Goal: Navigation & Orientation: Find specific page/section

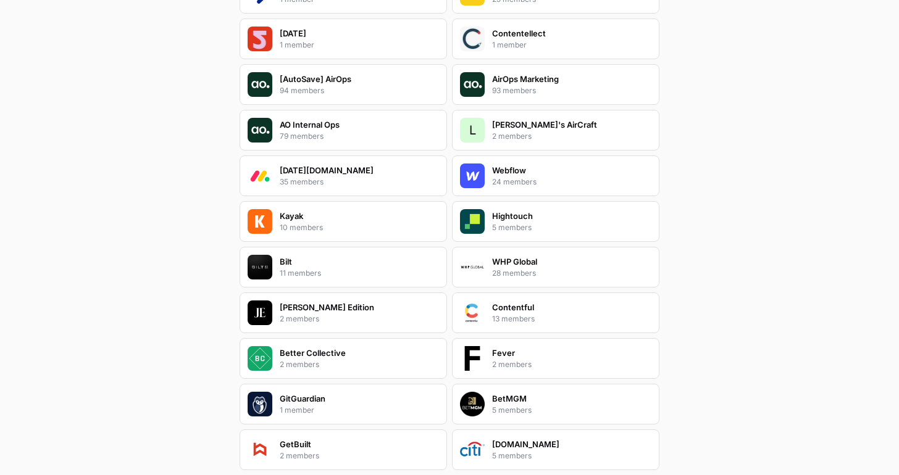
scroll to position [353, 0]
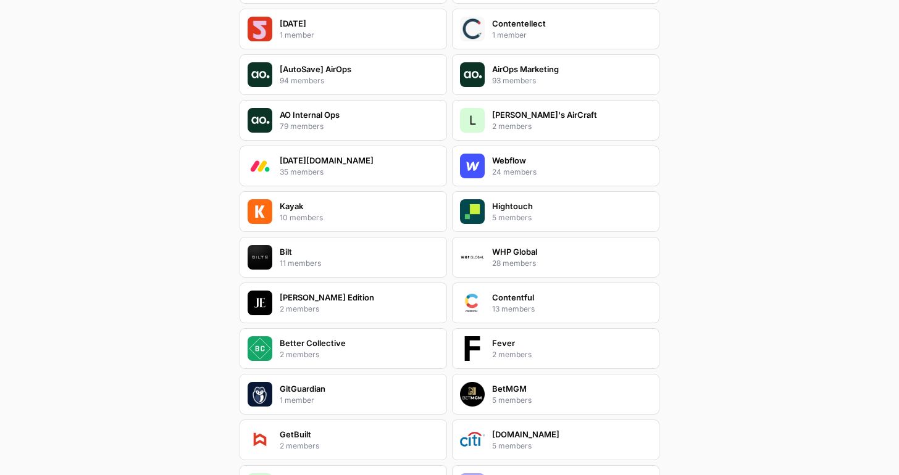
click at [521, 130] on p "2 members" at bounding box center [512, 126] width 40 height 11
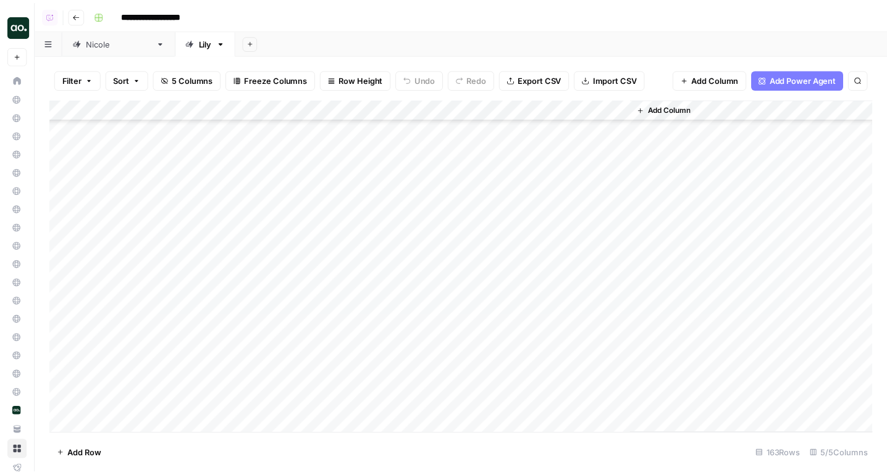
scroll to position [2838, 0]
